Goal: Information Seeking & Learning: Learn about a topic

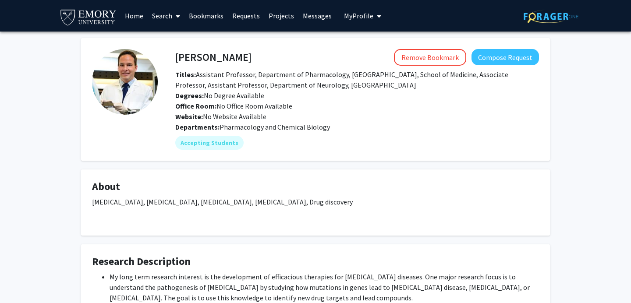
click at [284, 125] on span "Pharmacology and Chemical Biology" at bounding box center [275, 127] width 110 height 9
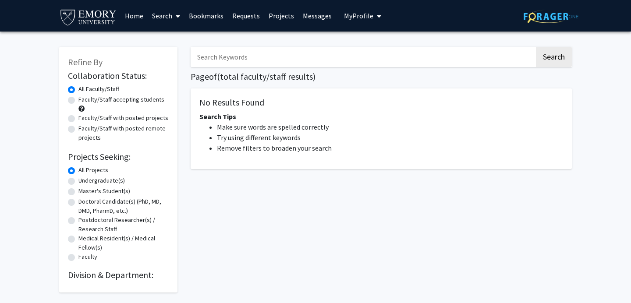
scroll to position [36, 0]
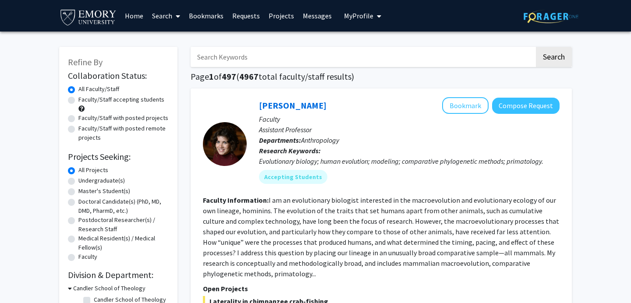
click at [78, 182] on label "Undergraduate(s)" at bounding box center [101, 180] width 46 height 9
click at [78, 182] on input "Undergraduate(s)" at bounding box center [81, 179] width 6 height 6
radio input "true"
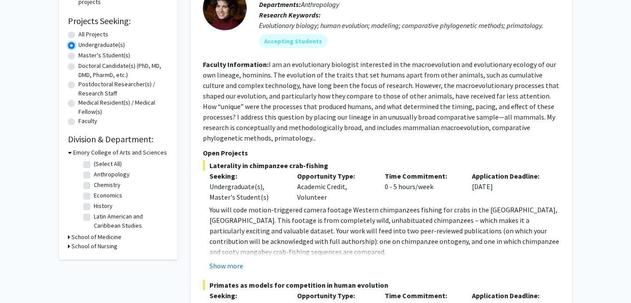
scroll to position [135, 0]
click at [89, 236] on h3 "School of Medicine" at bounding box center [96, 237] width 50 height 9
click at [94, 249] on label "Cell Biology" at bounding box center [109, 249] width 31 height 9
click at [94, 249] on input "Cell Biology" at bounding box center [97, 248] width 6 height 6
checkbox input "true"
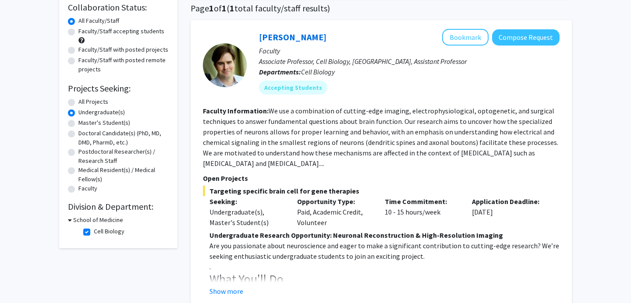
scroll to position [99, 0]
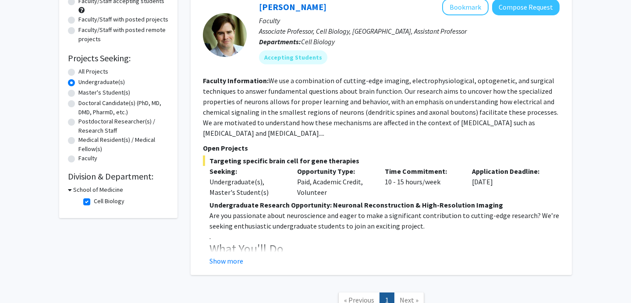
click at [94, 199] on label "Cell Biology" at bounding box center [109, 201] width 31 height 9
click at [94, 199] on input "Cell Biology" at bounding box center [97, 200] width 6 height 6
checkbox input "false"
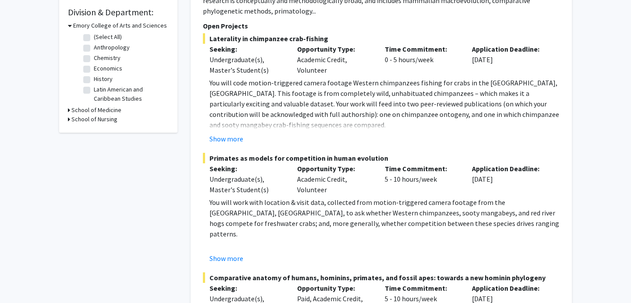
scroll to position [263, 0]
click at [85, 123] on h3 "School of Nursing" at bounding box center [94, 119] width 46 height 9
click at [94, 134] on label "School of Nursing" at bounding box center [117, 131] width 46 height 9
click at [94, 132] on input "School of Nursing" at bounding box center [97, 130] width 6 height 6
checkbox input "true"
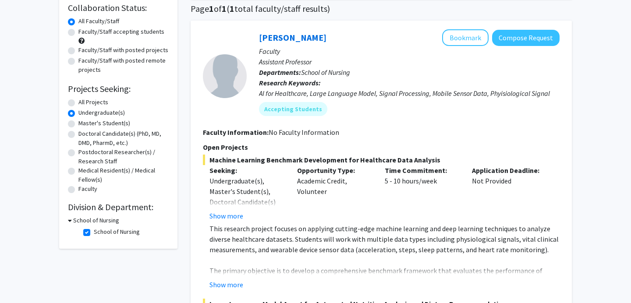
scroll to position [71, 0]
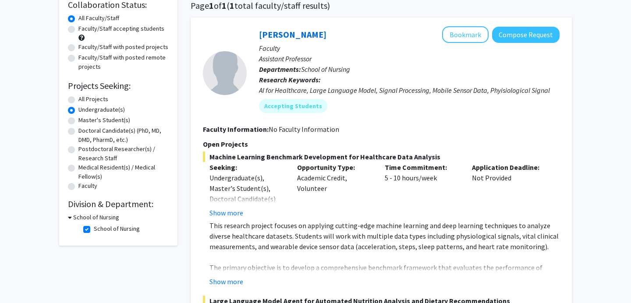
click at [94, 228] on label "School of Nursing" at bounding box center [117, 228] width 46 height 9
click at [94, 228] on input "School of Nursing" at bounding box center [97, 227] width 6 height 6
checkbox input "false"
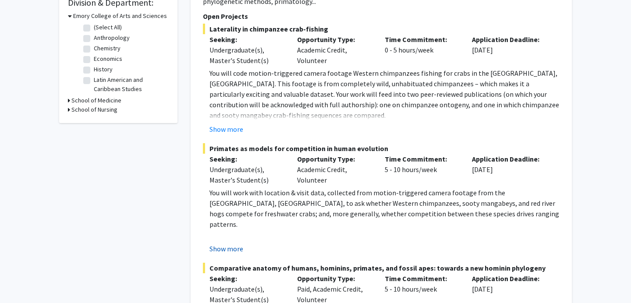
scroll to position [273, 0]
click at [225, 249] on button "Show more" at bounding box center [226, 248] width 34 height 11
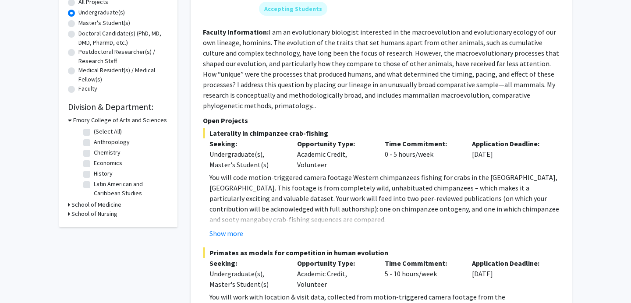
scroll to position [112, 0]
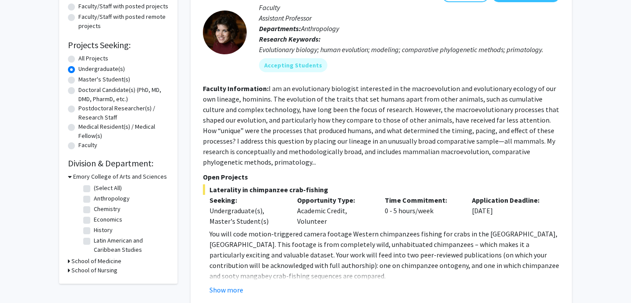
click at [78, 59] on label "All Projects" at bounding box center [93, 58] width 30 height 9
click at [78, 59] on input "All Projects" at bounding box center [81, 57] width 6 height 6
radio input "true"
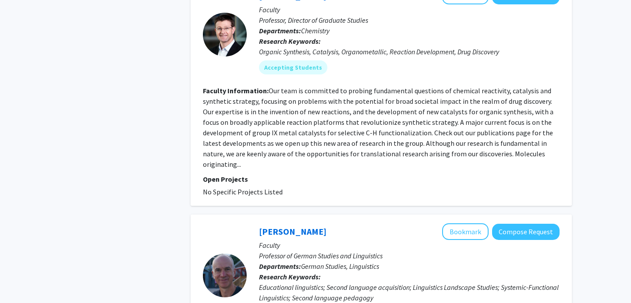
scroll to position [2859, 0]
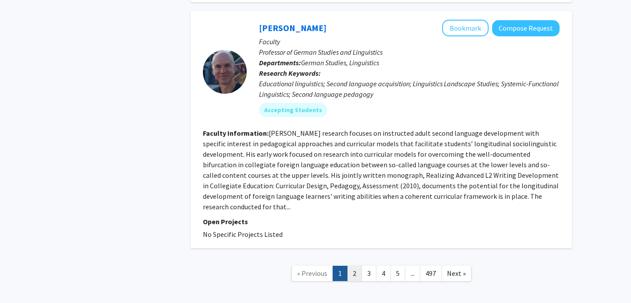
click at [354, 266] on link "2" at bounding box center [354, 273] width 15 height 15
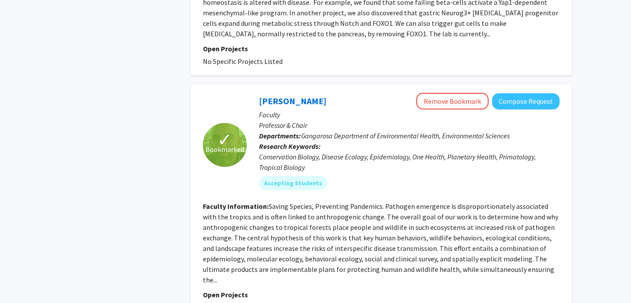
scroll to position [2045, 0]
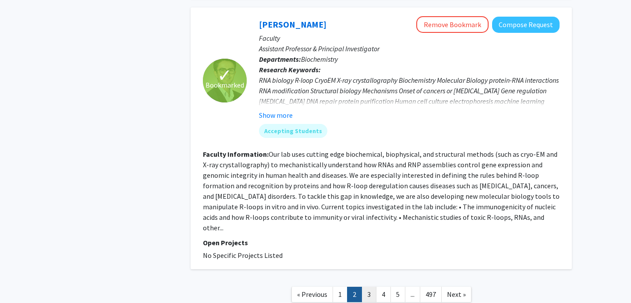
click at [368, 287] on link "3" at bounding box center [369, 294] width 15 height 15
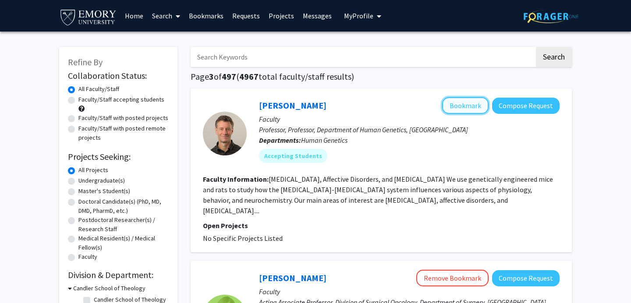
click at [466, 106] on button "Bookmark" at bounding box center [465, 105] width 46 height 17
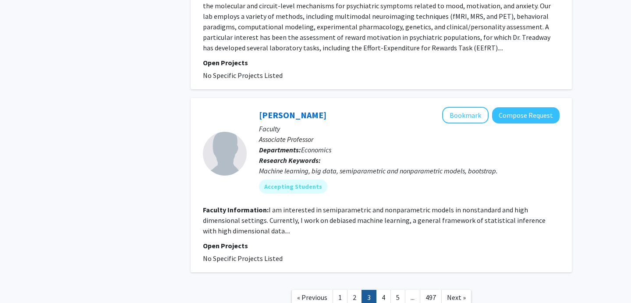
scroll to position [1737, 0]
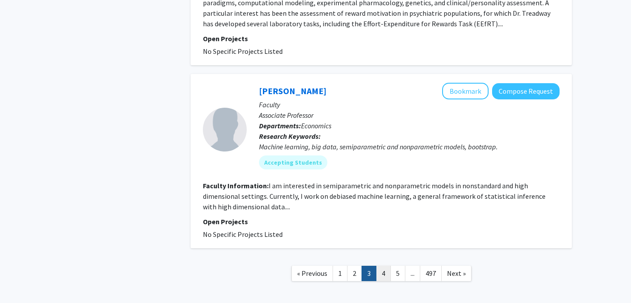
click at [382, 266] on link "4" at bounding box center [383, 273] width 15 height 15
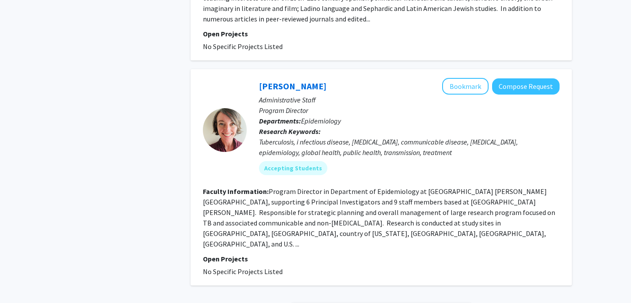
scroll to position [2123, 0]
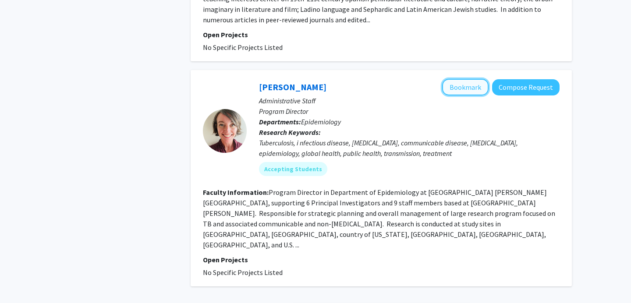
click at [461, 79] on button "Bookmark" at bounding box center [465, 87] width 46 height 17
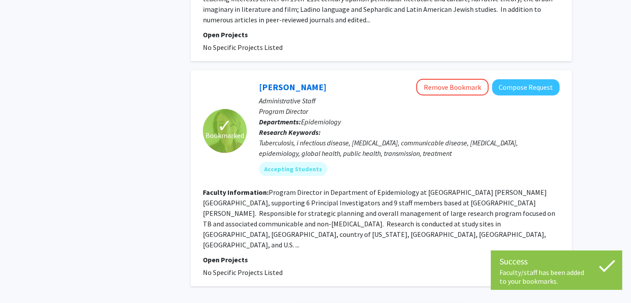
click at [364, 188] on fg-read-more "Program Director in Department of Epidemiology at [GEOGRAPHIC_DATA] [PERSON_NAM…" at bounding box center [379, 218] width 352 height 61
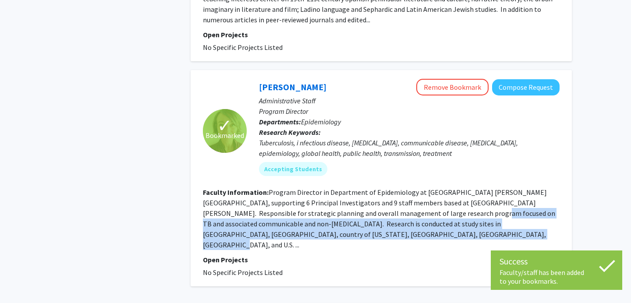
drag, startPoint x: 400, startPoint y: 153, endPoint x: 407, endPoint y: 170, distance: 19.0
click at [407, 187] on section "Faculty Information: Program Director in Department of Epidemiology at [GEOGRAP…" at bounding box center [381, 218] width 357 height 63
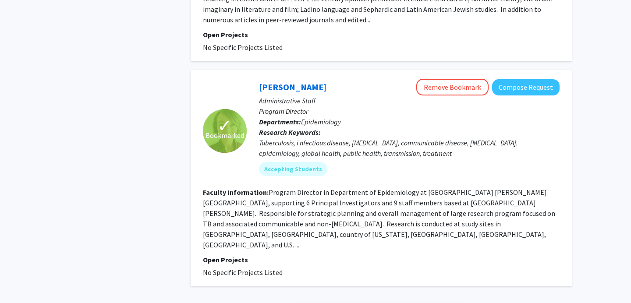
click at [344, 188] on fg-read-more "Program Director in Department of Epidemiology at [GEOGRAPHIC_DATA] [PERSON_NAM…" at bounding box center [379, 218] width 352 height 61
click at [362, 188] on fg-read-more "Program Director in Department of Epidemiology at [GEOGRAPHIC_DATA] [PERSON_NAM…" at bounding box center [379, 218] width 352 height 61
click at [366, 188] on fg-read-more "Program Director in Department of Epidemiology at [GEOGRAPHIC_DATA] [PERSON_NAM…" at bounding box center [379, 218] width 352 height 61
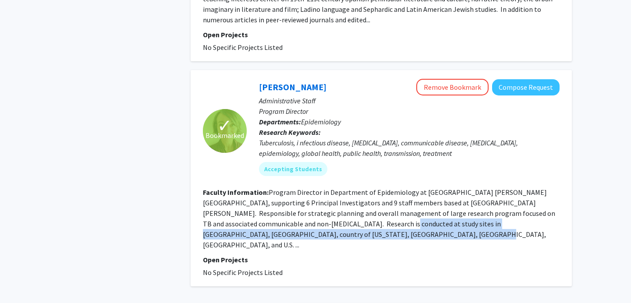
drag, startPoint x: 321, startPoint y: 163, endPoint x: 312, endPoint y: 168, distance: 10.2
click at [312, 188] on fg-read-more "Program Director in Department of Epidemiology at [GEOGRAPHIC_DATA] [PERSON_NAM…" at bounding box center [379, 218] width 352 height 61
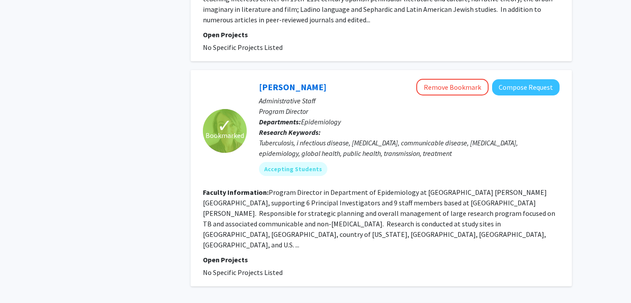
click at [334, 188] on fg-read-more "Program Director in Department of Epidemiology at [GEOGRAPHIC_DATA] [PERSON_NAM…" at bounding box center [379, 218] width 352 height 61
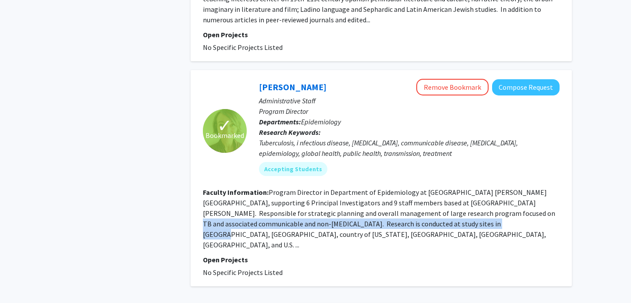
drag, startPoint x: 436, startPoint y: 149, endPoint x: 422, endPoint y: 161, distance: 18.6
click at [422, 188] on fg-read-more "Program Director in Department of Epidemiology at [GEOGRAPHIC_DATA] [PERSON_NAM…" at bounding box center [379, 218] width 352 height 61
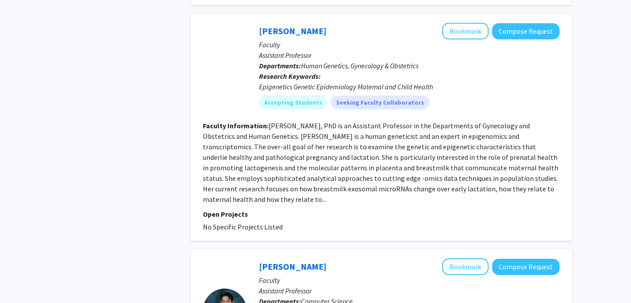
scroll to position [516, 0]
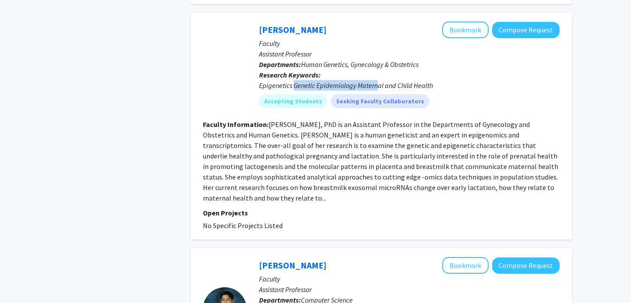
drag, startPoint x: 295, startPoint y: 76, endPoint x: 376, endPoint y: 77, distance: 81.5
click at [376, 80] on div "Epigenetics Genetic Epidemiology Maternal and Child Health" at bounding box center [409, 85] width 301 height 11
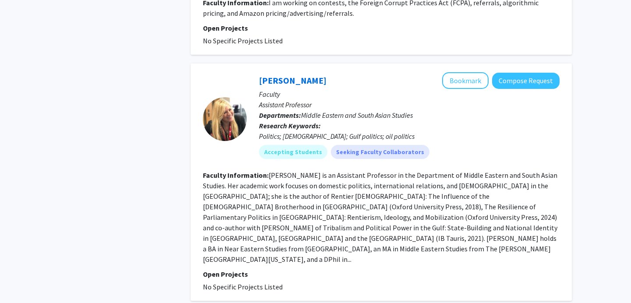
scroll to position [2105, 0]
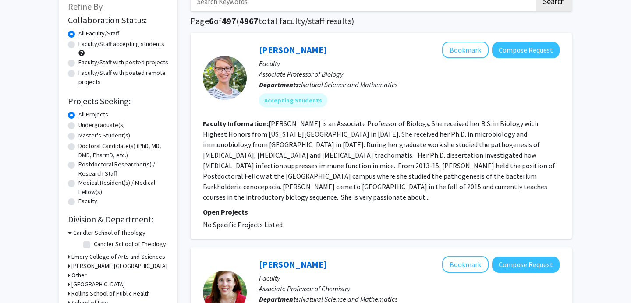
scroll to position [57, 0]
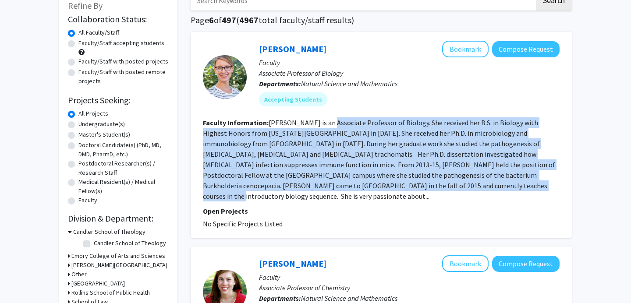
drag, startPoint x: 329, startPoint y: 118, endPoint x: 369, endPoint y: 185, distance: 77.9
click at [369, 185] on fg-read-more "[PERSON_NAME] is an Associate Professor of Biology. She received her B.S. in Bi…" at bounding box center [379, 159] width 352 height 82
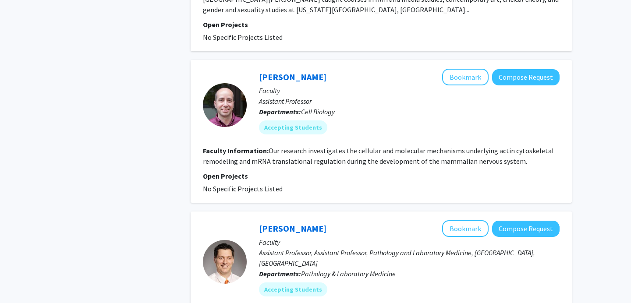
scroll to position [887, 0]
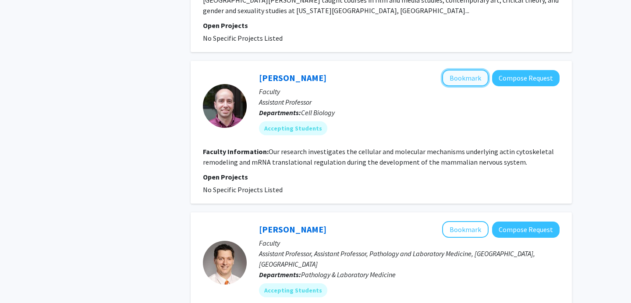
click at [460, 70] on button "Bookmark" at bounding box center [465, 78] width 46 height 17
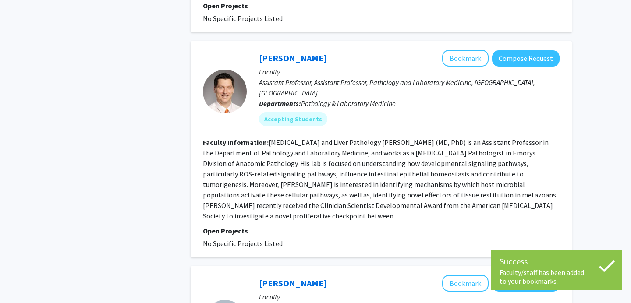
scroll to position [1058, 0]
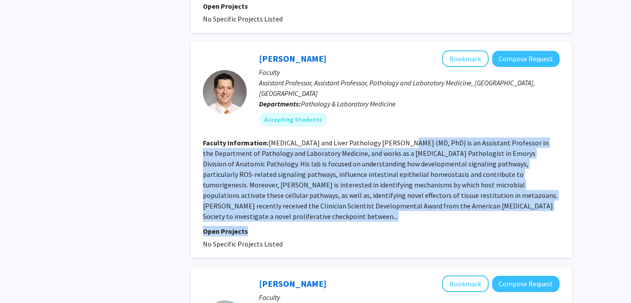
drag, startPoint x: 400, startPoint y: 107, endPoint x: 415, endPoint y: 190, distance: 84.8
click at [415, 190] on fg-search-faculty "[PERSON_NAME] Bookmark Compose Request Faculty Assistant Professor, Assistant P…" at bounding box center [381, 149] width 357 height 199
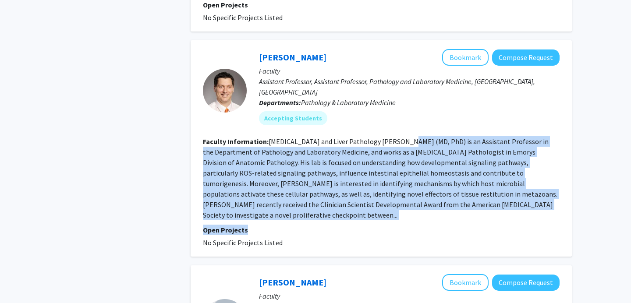
scroll to position [1059, 0]
click at [462, 49] on button "Bookmark" at bounding box center [465, 57] width 46 height 17
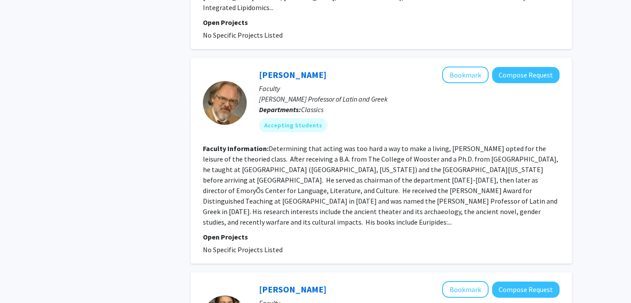
scroll to position [1499, 0]
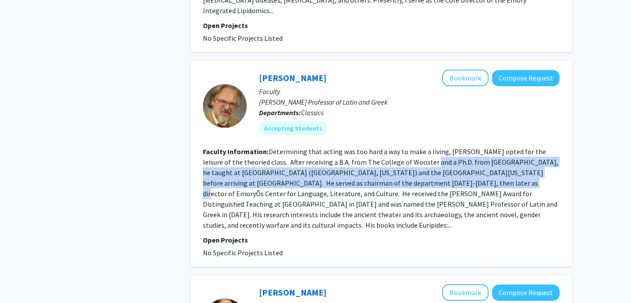
drag, startPoint x: 399, startPoint y: 114, endPoint x: 414, endPoint y: 128, distance: 19.8
click at [414, 146] on section "Faculty Information: Determining that acting was too hard a way to make a livin…" at bounding box center [381, 188] width 357 height 84
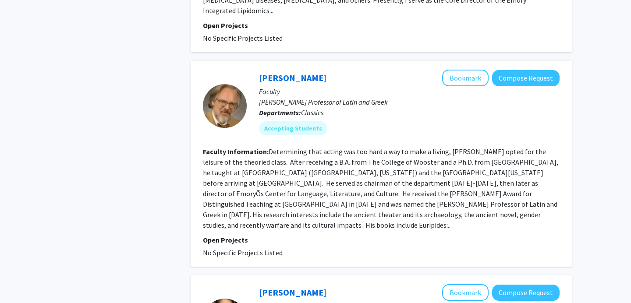
click at [413, 149] on fg-read-more "Determining that acting was too hard a way to make a living, [PERSON_NAME] opte…" at bounding box center [380, 188] width 355 height 82
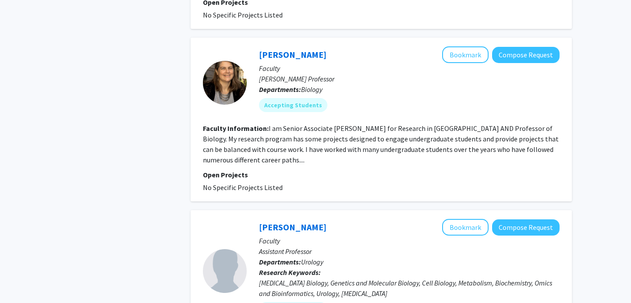
scroll to position [1737, 0]
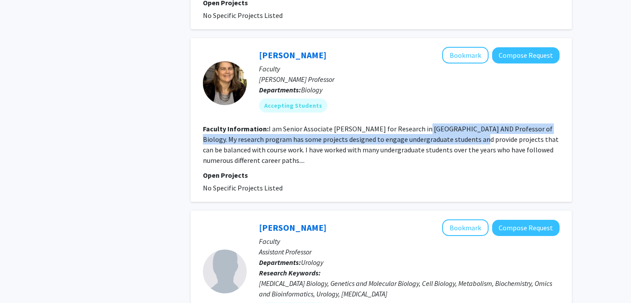
drag, startPoint x: 419, startPoint y: 66, endPoint x: 459, endPoint y: 80, distance: 42.3
click at [459, 124] on fg-read-more "I am Senior Associate [PERSON_NAME] for Research in [GEOGRAPHIC_DATA] AND Profe…" at bounding box center [381, 144] width 356 height 40
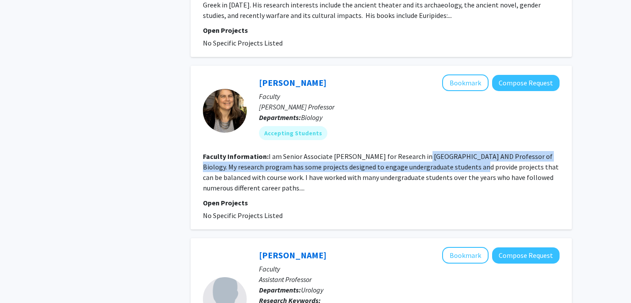
scroll to position [1709, 0]
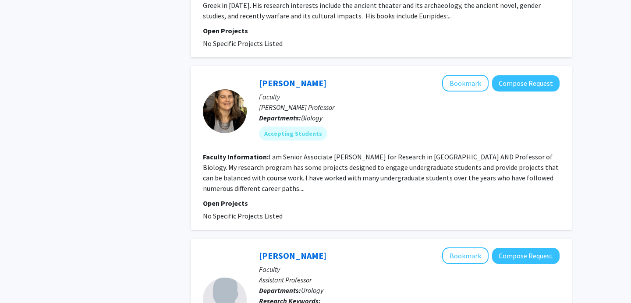
click at [449, 152] on section "Faculty Information: I am Senior Associate [PERSON_NAME] for Research in [GEOGR…" at bounding box center [381, 173] width 357 height 42
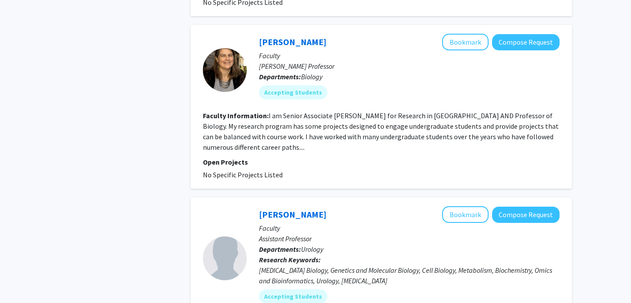
scroll to position [1751, 0]
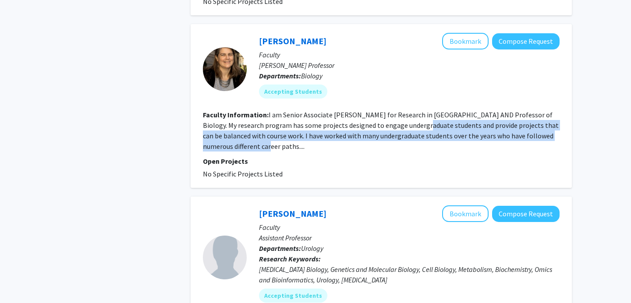
drag, startPoint x: 407, startPoint y: 66, endPoint x: 500, endPoint y: 86, distance: 94.6
click at [500, 110] on section "Faculty Information: I am Senior Associate [PERSON_NAME] for Research in [GEOGR…" at bounding box center [381, 131] width 357 height 42
click at [428, 110] on section "Faculty Information: I am Senior Associate [PERSON_NAME] for Research in [GEOGR…" at bounding box center [381, 131] width 357 height 42
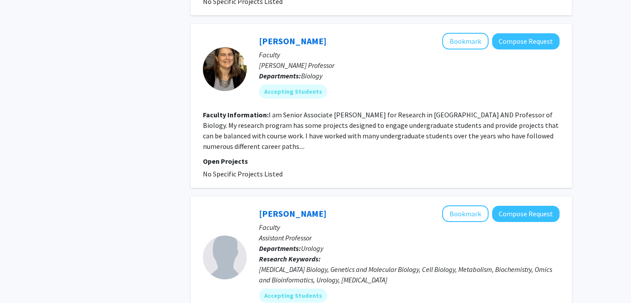
click at [223, 110] on fg-read-more "I am Senior Associate [PERSON_NAME] for Research in [GEOGRAPHIC_DATA] AND Profe…" at bounding box center [381, 130] width 356 height 40
drag, startPoint x: 238, startPoint y: 83, endPoint x: 287, endPoint y: 82, distance: 48.7
click at [288, 110] on section "Faculty Information: I am Senior Associate [PERSON_NAME] for Research in [GEOGR…" at bounding box center [381, 131] width 357 height 42
click at [287, 110] on section "Faculty Information: I am Senior Associate [PERSON_NAME] for Research in [GEOGR…" at bounding box center [381, 131] width 357 height 42
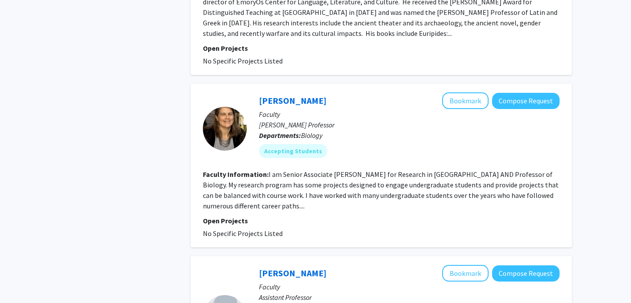
scroll to position [1689, 0]
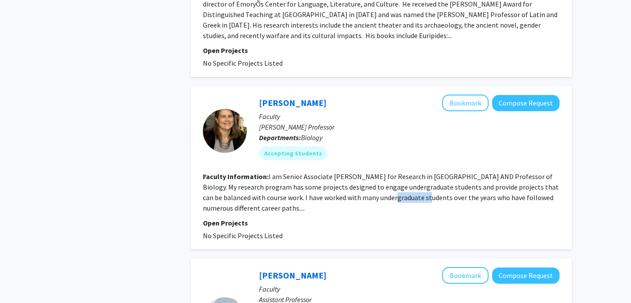
drag, startPoint x: 373, startPoint y: 129, endPoint x: 404, endPoint y: 127, distance: 30.8
click at [405, 171] on section "Faculty Information: I am Senior Associate [PERSON_NAME] for Research in [GEOGR…" at bounding box center [381, 192] width 357 height 42
click at [398, 172] on fg-read-more "I am Senior Associate [PERSON_NAME] for Research in [GEOGRAPHIC_DATA] AND Profe…" at bounding box center [381, 192] width 356 height 40
click at [462, 95] on button "Bookmark" at bounding box center [465, 103] width 46 height 17
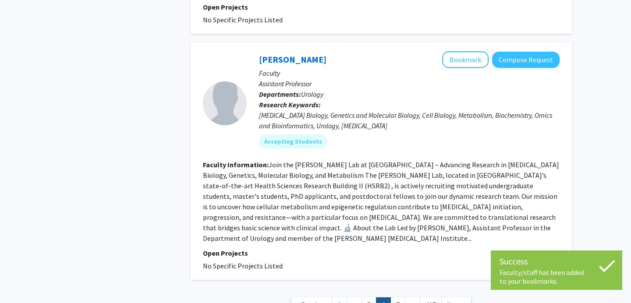
scroll to position [1904, 0]
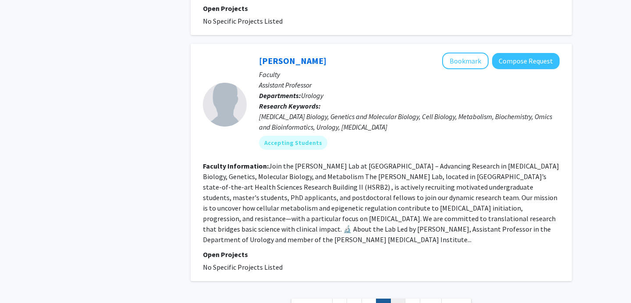
click at [400, 299] on link "7" at bounding box center [398, 306] width 15 height 15
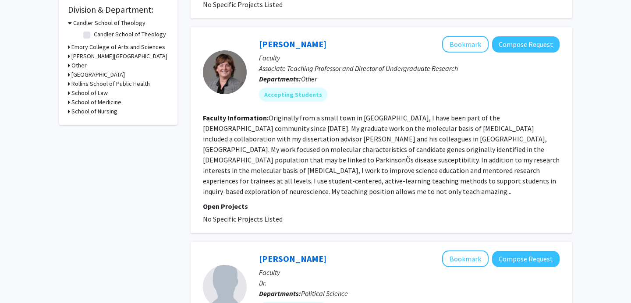
scroll to position [264, 0]
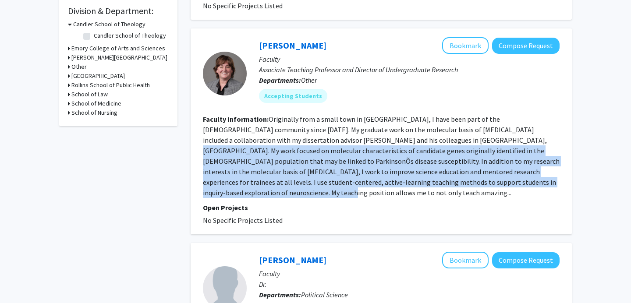
drag, startPoint x: 415, startPoint y: 135, endPoint x: 467, endPoint y: 166, distance: 60.4
click at [496, 172] on section "Faculty Information: Originally from a small town in [GEOGRAPHIC_DATA], I have …" at bounding box center [381, 156] width 357 height 84
click at [448, 149] on fg-read-more "Originally from a small town in [GEOGRAPHIC_DATA], I have been part of the [DEM…" at bounding box center [381, 156] width 357 height 82
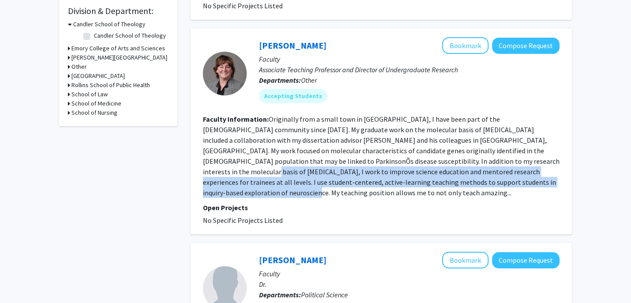
drag, startPoint x: 441, startPoint y: 151, endPoint x: 462, endPoint y: 172, distance: 29.8
click at [462, 172] on fg-read-more "Originally from a small town in [GEOGRAPHIC_DATA], I have been part of the [DEM…" at bounding box center [381, 156] width 357 height 82
click at [461, 37] on button "Bookmark" at bounding box center [465, 45] width 46 height 17
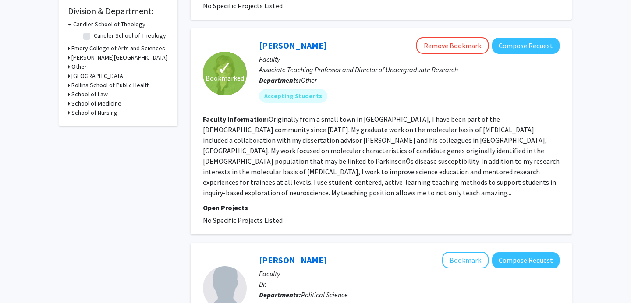
click at [274, 144] on fg-read-more "Originally from a small town in [GEOGRAPHIC_DATA], I have been part of the [DEM…" at bounding box center [381, 156] width 357 height 82
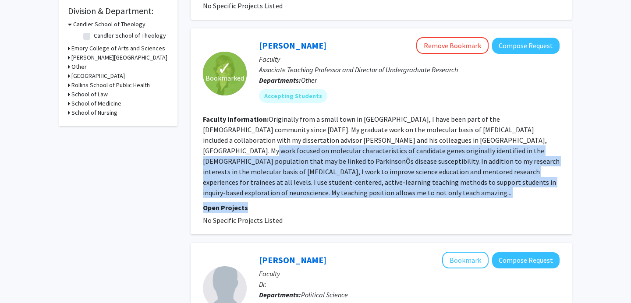
drag, startPoint x: 479, startPoint y: 124, endPoint x: 499, endPoint y: 184, distance: 62.5
click at [500, 184] on fg-search-faculty "✓ Bookmarked [PERSON_NAME] Remove Bookmark Compose Request Faculty Associate Te…" at bounding box center [381, 131] width 357 height 188
click at [290, 150] on fg-read-more "Originally from a small town in [GEOGRAPHIC_DATA], I have been part of the [DEM…" at bounding box center [381, 156] width 357 height 82
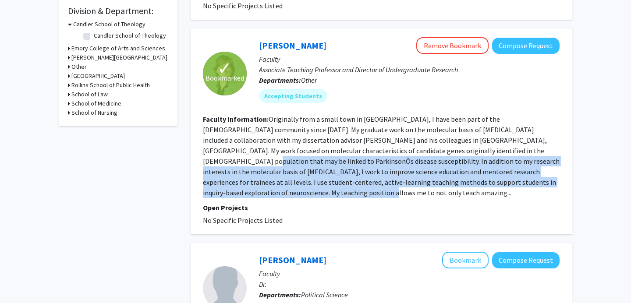
drag, startPoint x: 458, startPoint y: 143, endPoint x: 545, endPoint y: 172, distance: 91.9
click at [545, 172] on section "Faculty Information: Originally from a small town in [GEOGRAPHIC_DATA], I have …" at bounding box center [381, 156] width 357 height 84
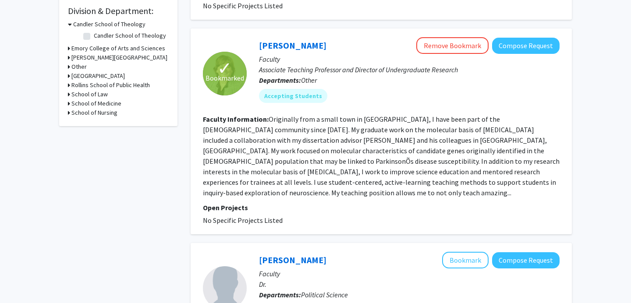
click at [515, 173] on fg-read-more "Originally from a small town in [GEOGRAPHIC_DATA], I have been part of the [DEM…" at bounding box center [381, 156] width 357 height 82
click at [514, 174] on fg-read-more "Originally from a small town in [GEOGRAPHIC_DATA], I have been part of the [DEM…" at bounding box center [381, 156] width 357 height 82
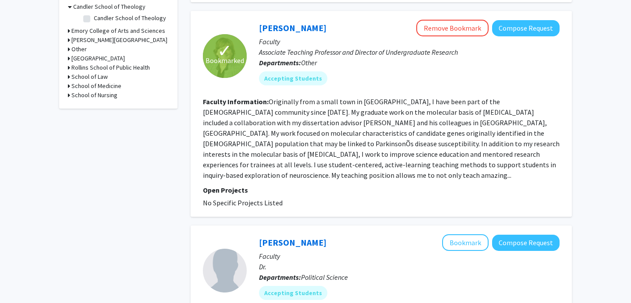
scroll to position [283, 0]
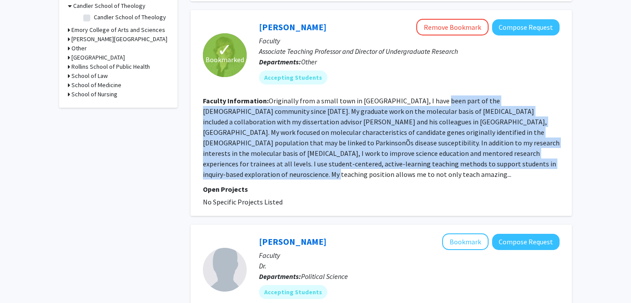
drag, startPoint x: 433, startPoint y: 92, endPoint x: 481, endPoint y: 158, distance: 82.2
click at [481, 158] on section "Faculty Information: Originally from a small town in [GEOGRAPHIC_DATA], I have …" at bounding box center [381, 138] width 357 height 84
click at [432, 96] on fg-read-more "Originally from a small town in [GEOGRAPHIC_DATA], I have been part of the [DEM…" at bounding box center [381, 137] width 357 height 82
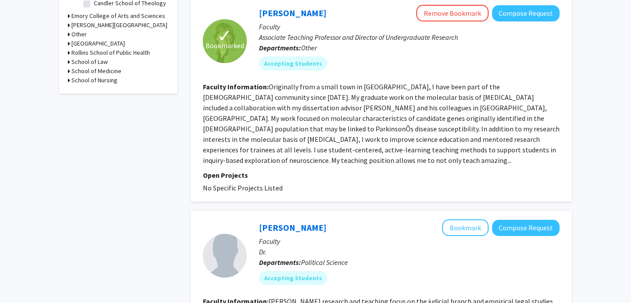
scroll to position [312, 0]
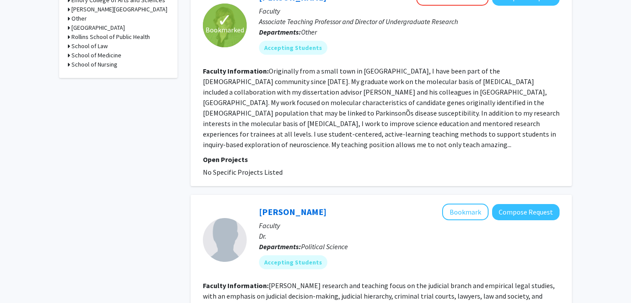
drag, startPoint x: 431, startPoint y: 94, endPoint x: 476, endPoint y: 125, distance: 54.1
click at [478, 127] on fg-read-more "Originally from a small town in [GEOGRAPHIC_DATA], I have been part of the [DEM…" at bounding box center [381, 108] width 357 height 82
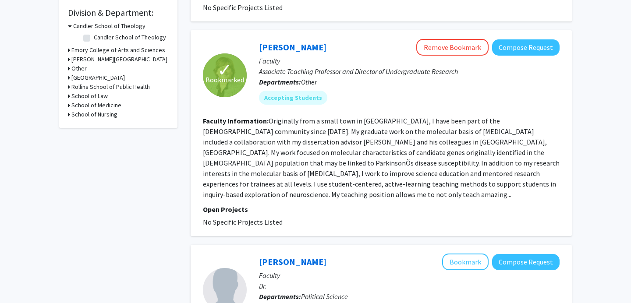
scroll to position [262, 0]
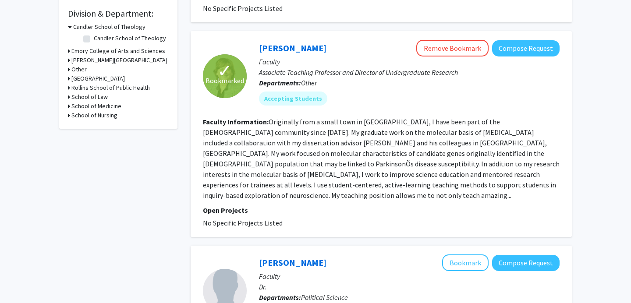
click at [221, 75] on span "Bookmarked" at bounding box center [225, 80] width 39 height 11
click at [262, 43] on link "[PERSON_NAME]" at bounding box center [292, 48] width 67 height 11
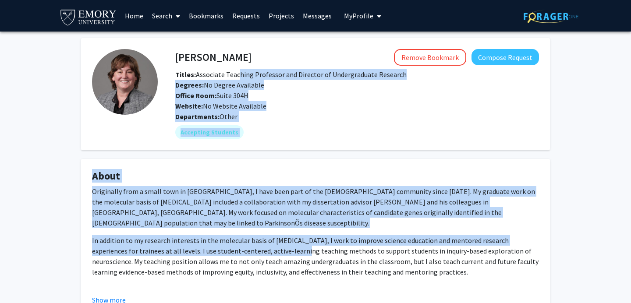
drag, startPoint x: 236, startPoint y: 76, endPoint x: 274, endPoint y: 236, distance: 164.6
click at [274, 236] on div "[PERSON_NAME] Remove Bookmark Compose Request Titles: Associate Teaching Profes…" at bounding box center [316, 177] width 482 height 278
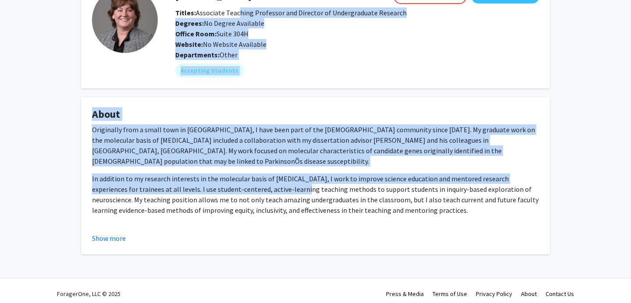
scroll to position [63, 0]
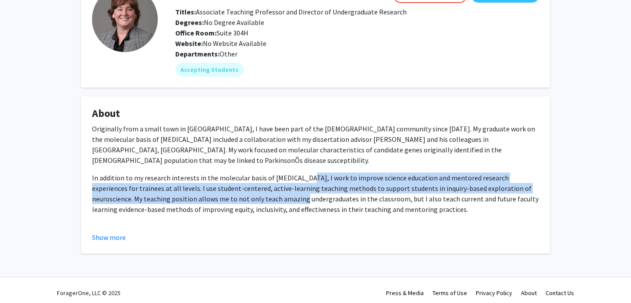
drag, startPoint x: 267, startPoint y: 189, endPoint x: 307, endPoint y: 171, distance: 44.1
click at [307, 171] on div "Originally from a small town in [GEOGRAPHIC_DATA], I have been part of the [DEM…" at bounding box center [315, 229] width 447 height 210
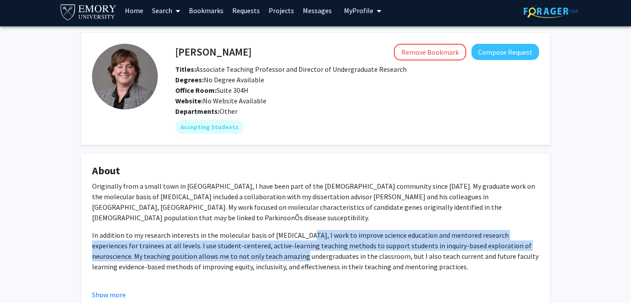
scroll to position [0, 0]
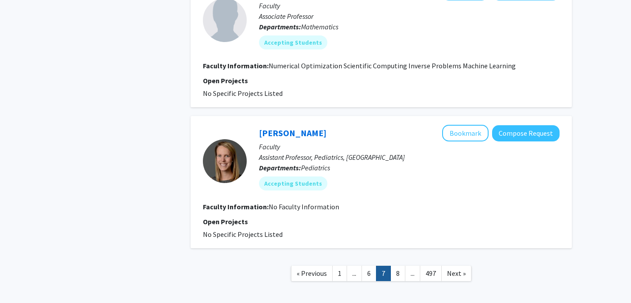
scroll to position [1590, 0]
click at [397, 266] on link "8" at bounding box center [398, 273] width 15 height 15
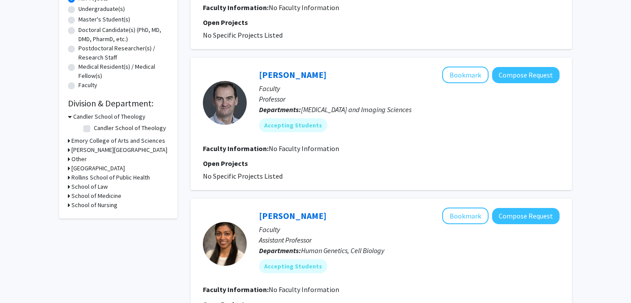
scroll to position [173, 0]
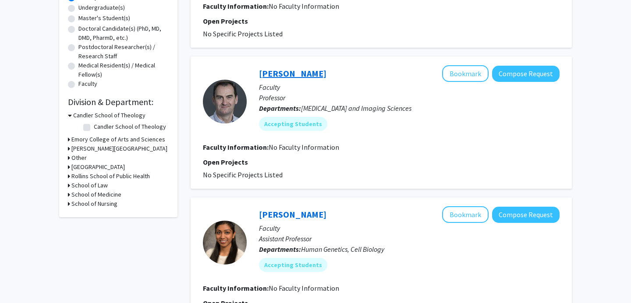
click at [268, 73] on link "[PERSON_NAME]" at bounding box center [292, 73] width 67 height 11
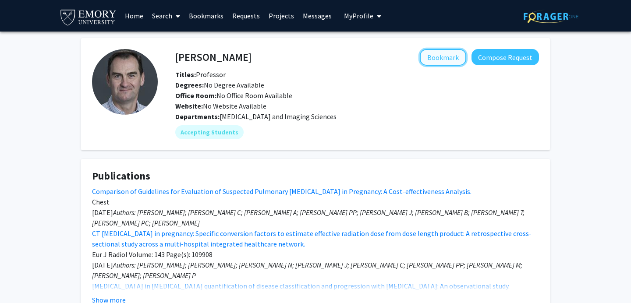
click at [437, 58] on button "Bookmark" at bounding box center [443, 57] width 46 height 17
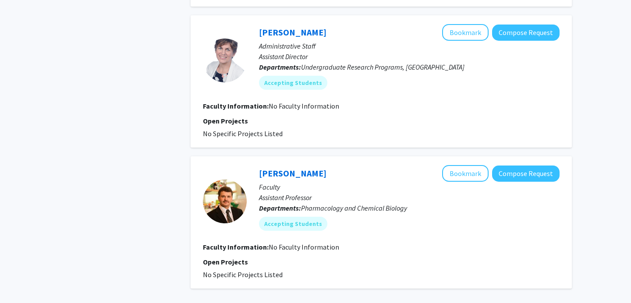
scroll to position [1246, 0]
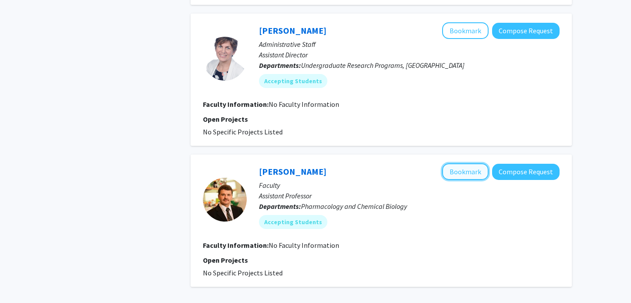
click at [464, 170] on button "Bookmark" at bounding box center [465, 171] width 46 height 17
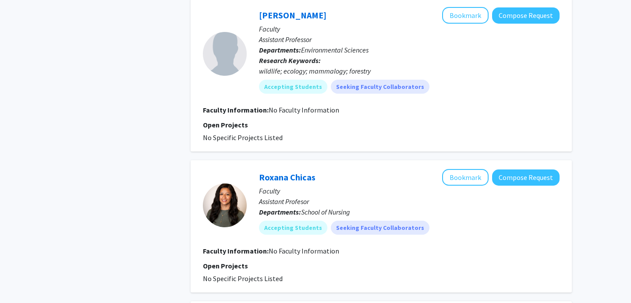
scroll to position [1327, 0]
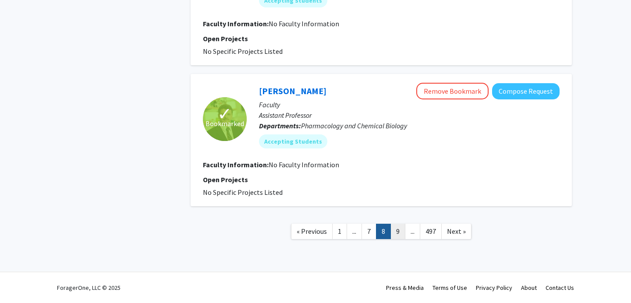
click at [395, 236] on link "9" at bounding box center [398, 231] width 15 height 15
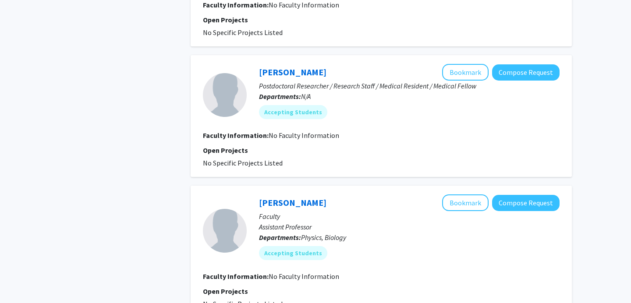
scroll to position [1253, 0]
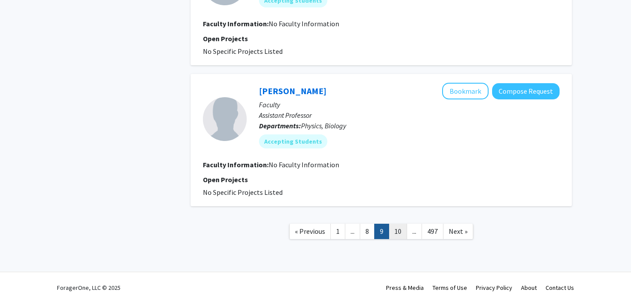
click at [399, 227] on link "10" at bounding box center [398, 231] width 18 height 15
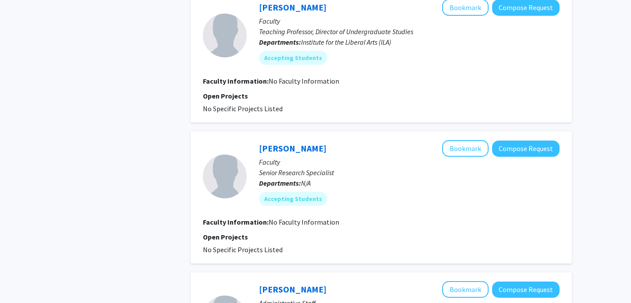
scroll to position [1037, 0]
